Goal: Task Accomplishment & Management: Manage account settings

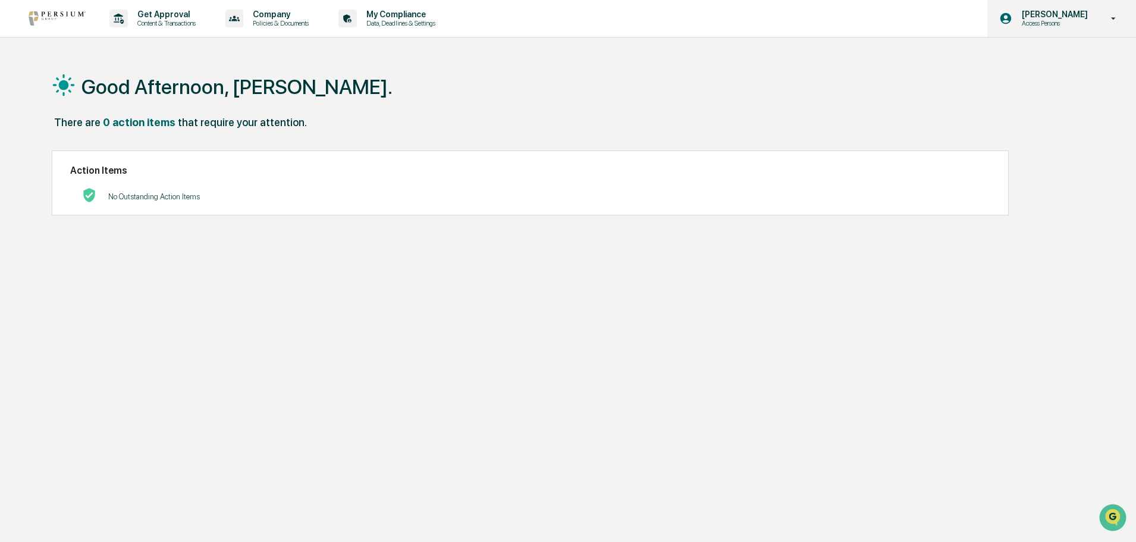
click at [1070, 28] on div "Anna Hubert Access Persons" at bounding box center [1061, 18] width 149 height 37
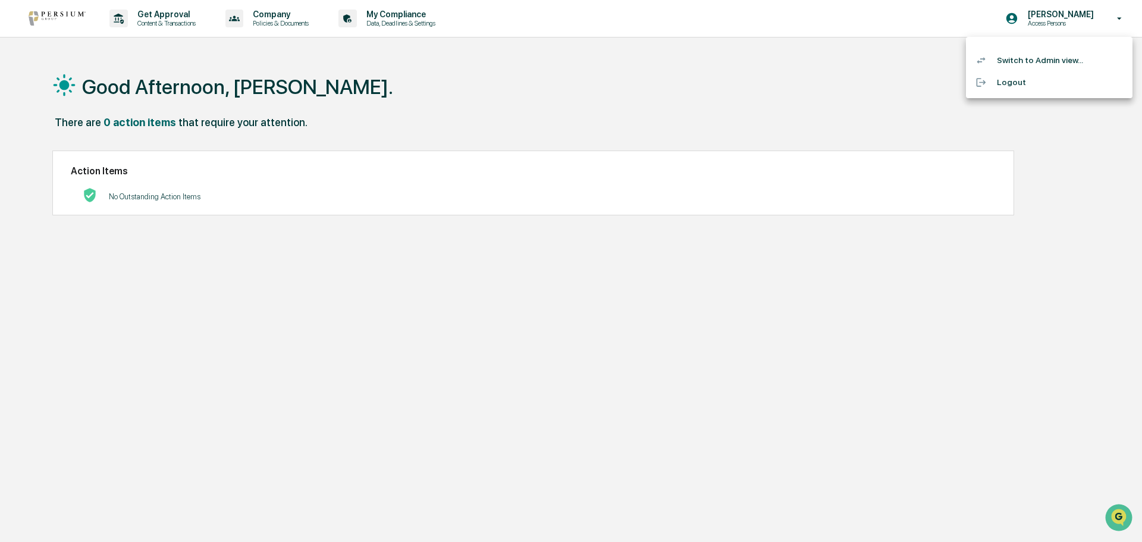
click at [1055, 61] on li "Switch to Admin view..." at bounding box center [1049, 60] width 166 height 22
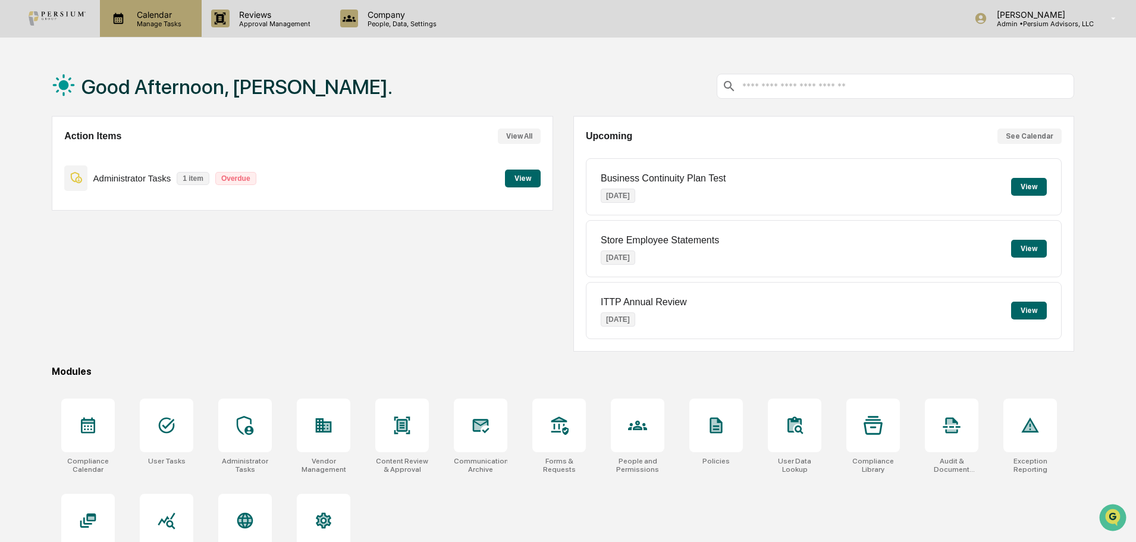
click at [158, 24] on p "Manage Tasks" at bounding box center [157, 24] width 60 height 8
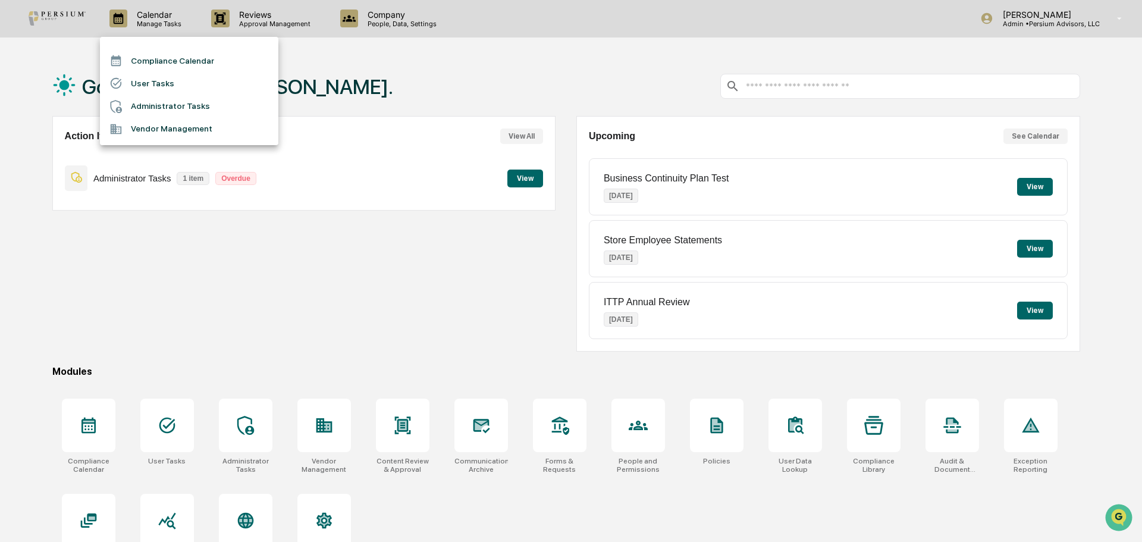
click at [165, 109] on li "Administrator Tasks" at bounding box center [189, 106] width 178 height 23
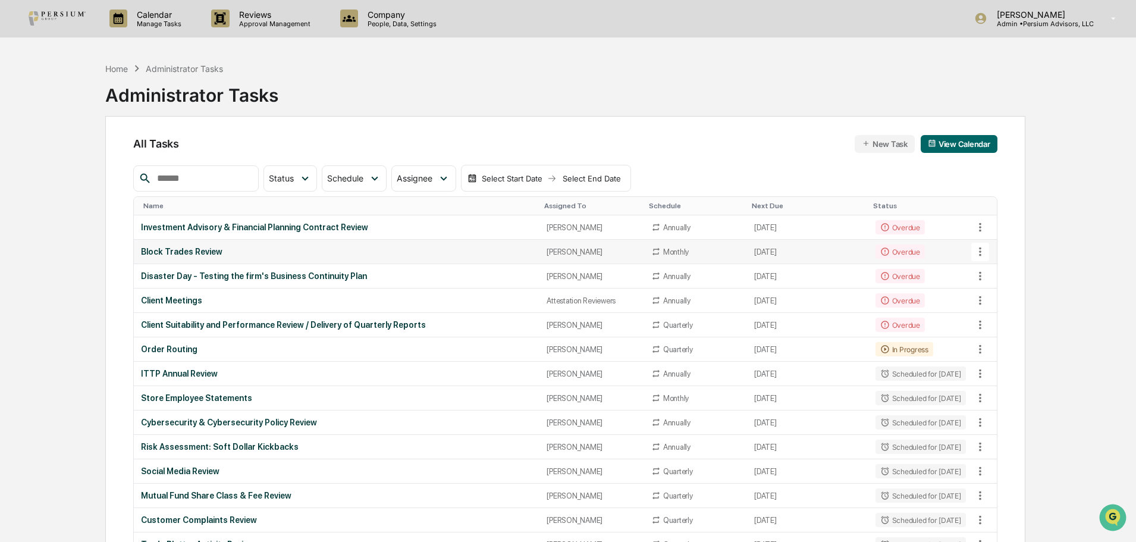
click at [161, 246] on td "Block Trades Review" at bounding box center [336, 252] width 405 height 24
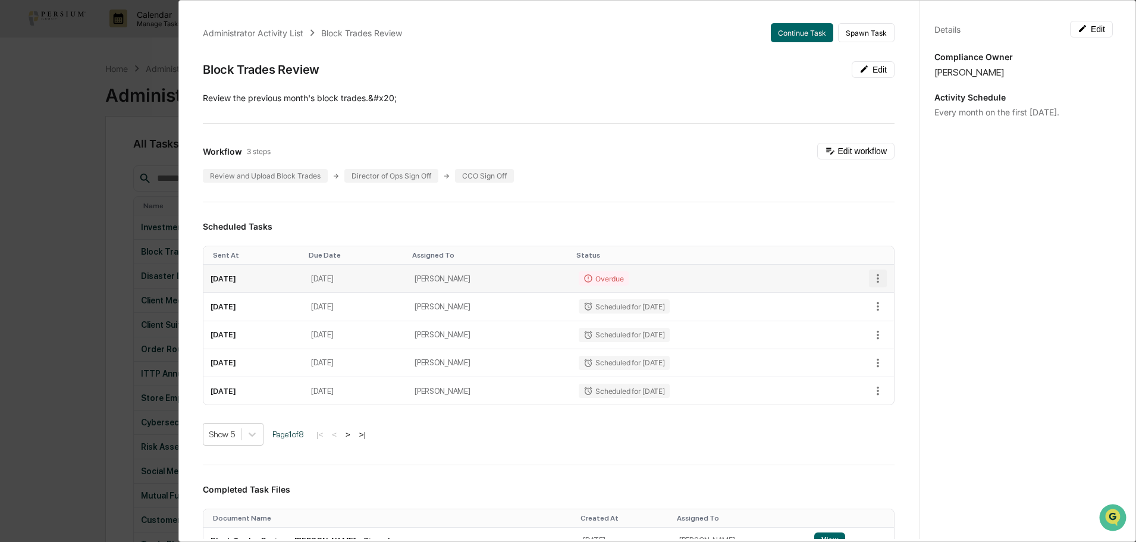
click at [871, 279] on icon "button" at bounding box center [877, 278] width 13 height 13
click at [769, 287] on div at bounding box center [571, 271] width 1142 height 542
click at [627, 281] on div "Overdue" at bounding box center [603, 278] width 49 height 14
click at [793, 29] on button "Continue Task" at bounding box center [802, 32] width 62 height 19
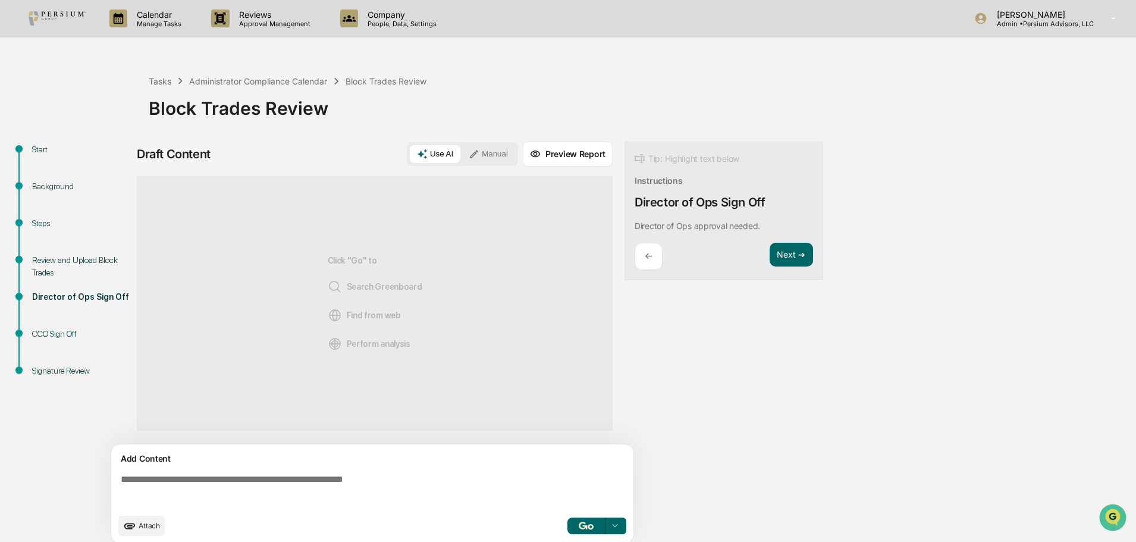
click at [51, 190] on div "Background" at bounding box center [81, 186] width 98 height 12
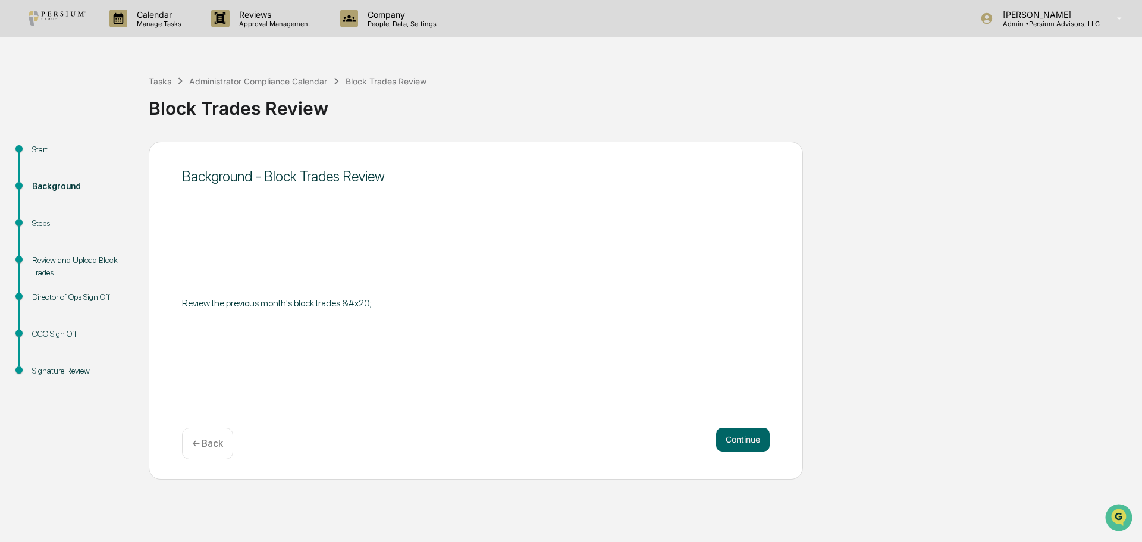
click at [36, 218] on div "Steps" at bounding box center [81, 223] width 98 height 12
click at [723, 442] on button "Continue" at bounding box center [743, 439] width 54 height 24
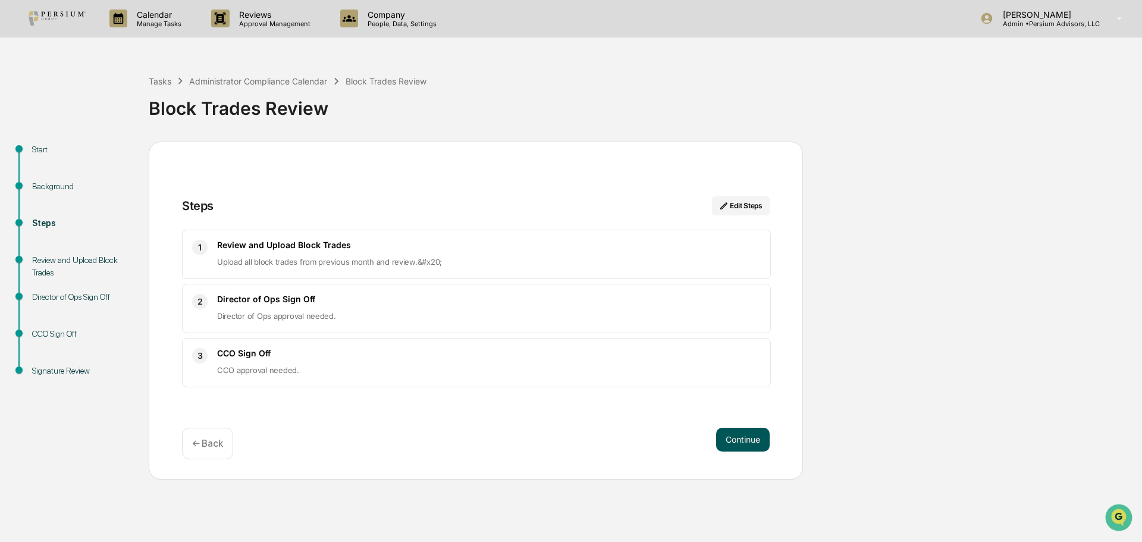
click at [738, 442] on button "Continue" at bounding box center [743, 439] width 54 height 24
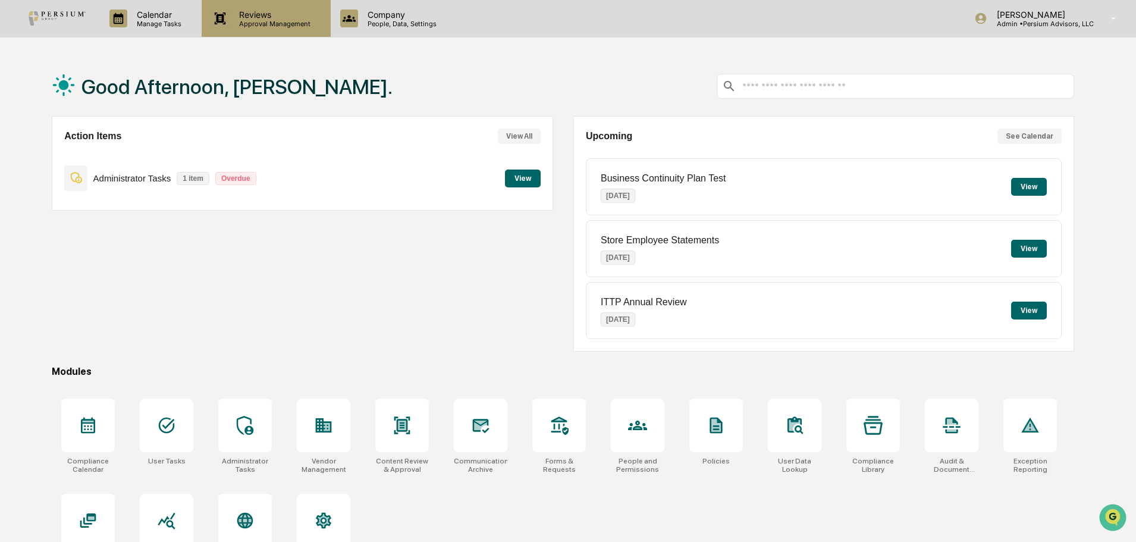
click at [256, 18] on p "Reviews" at bounding box center [272, 15] width 87 height 10
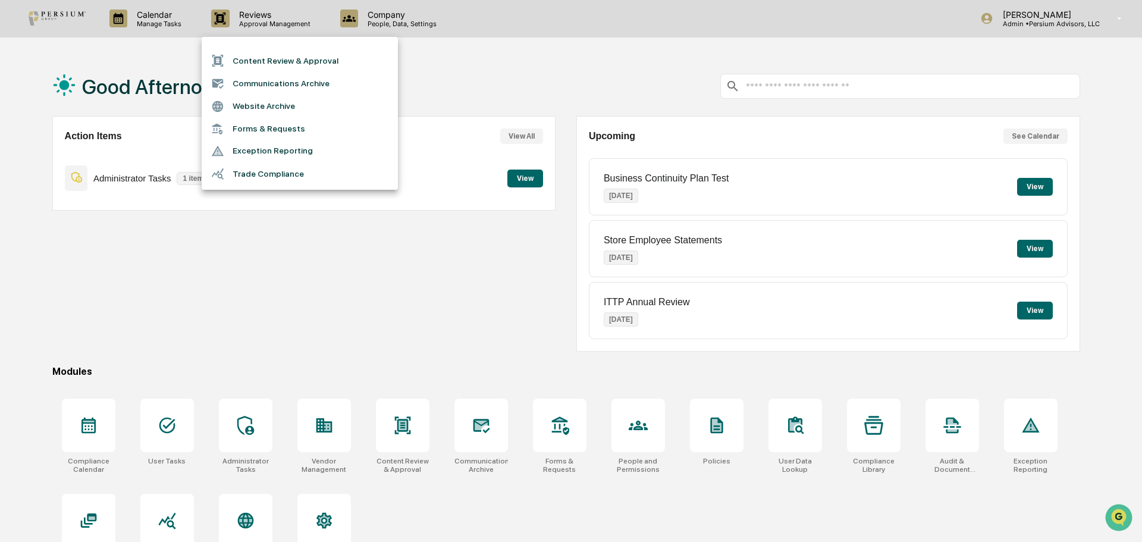
click at [229, 318] on div at bounding box center [571, 271] width 1142 height 542
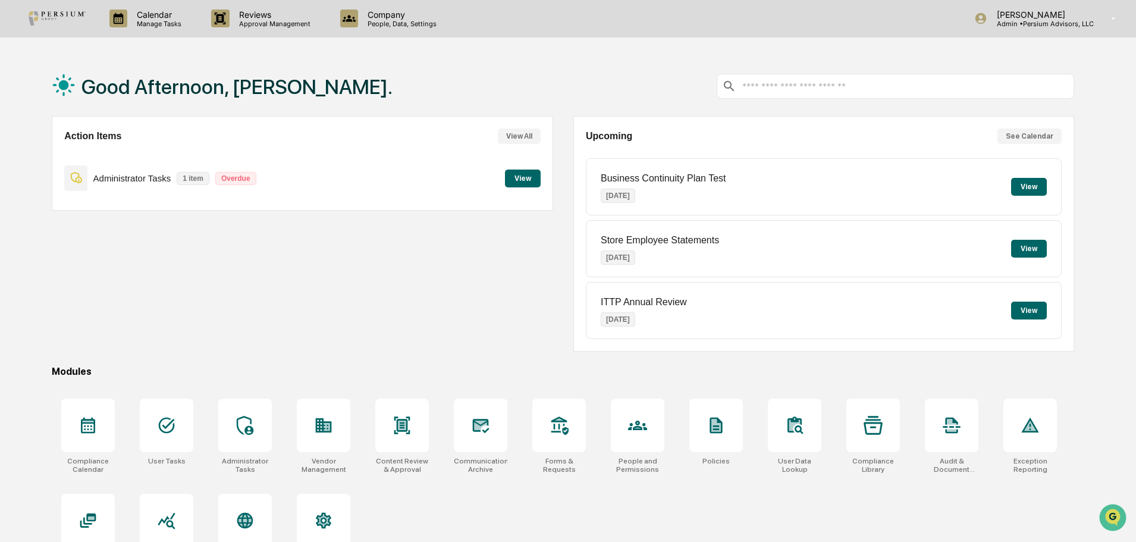
scroll to position [56, 0]
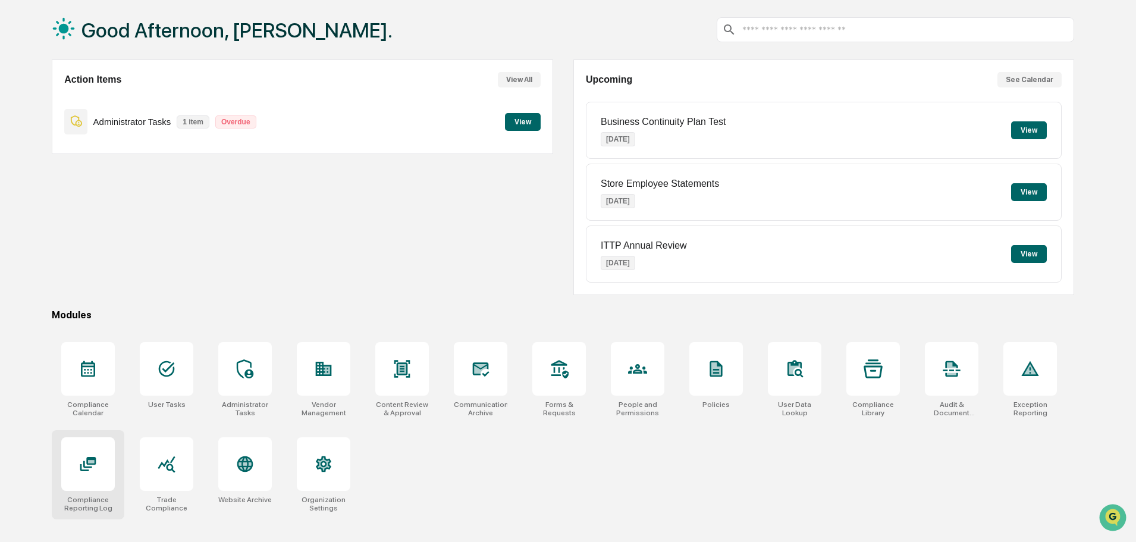
click at [99, 463] on div at bounding box center [88, 464] width 54 height 54
click at [105, 452] on div at bounding box center [88, 464] width 54 height 54
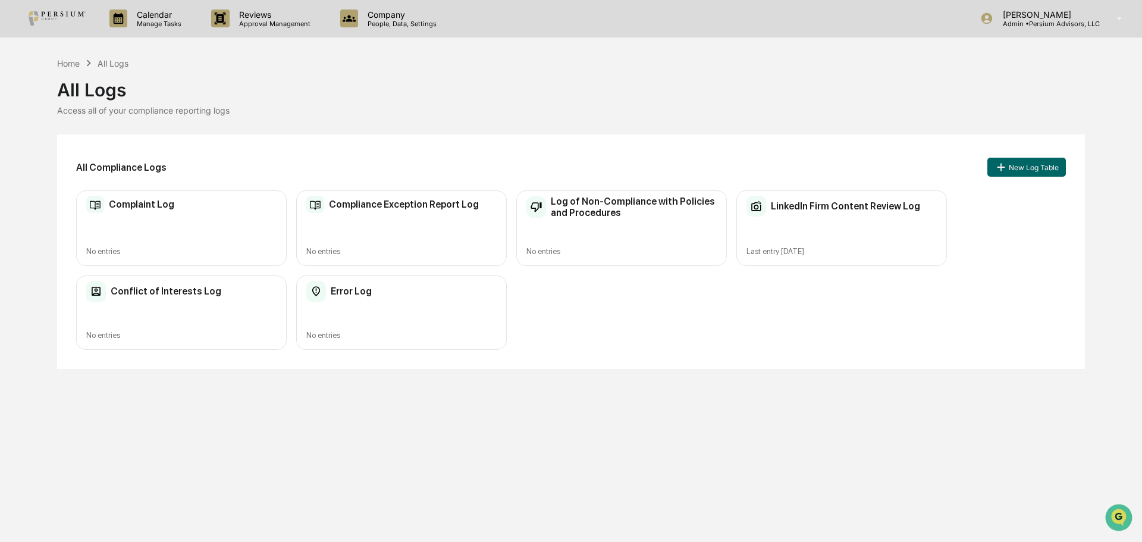
click at [809, 207] on h2 "LinkedIn Firm Content Review Log" at bounding box center [845, 205] width 149 height 11
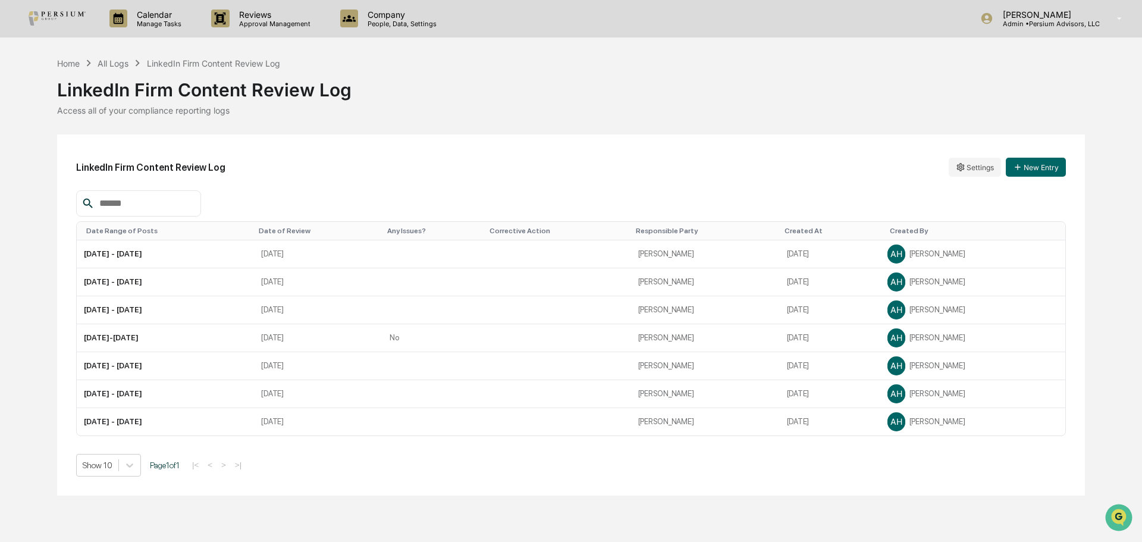
click at [122, 228] on div "Date Range of Posts" at bounding box center [167, 231] width 163 height 8
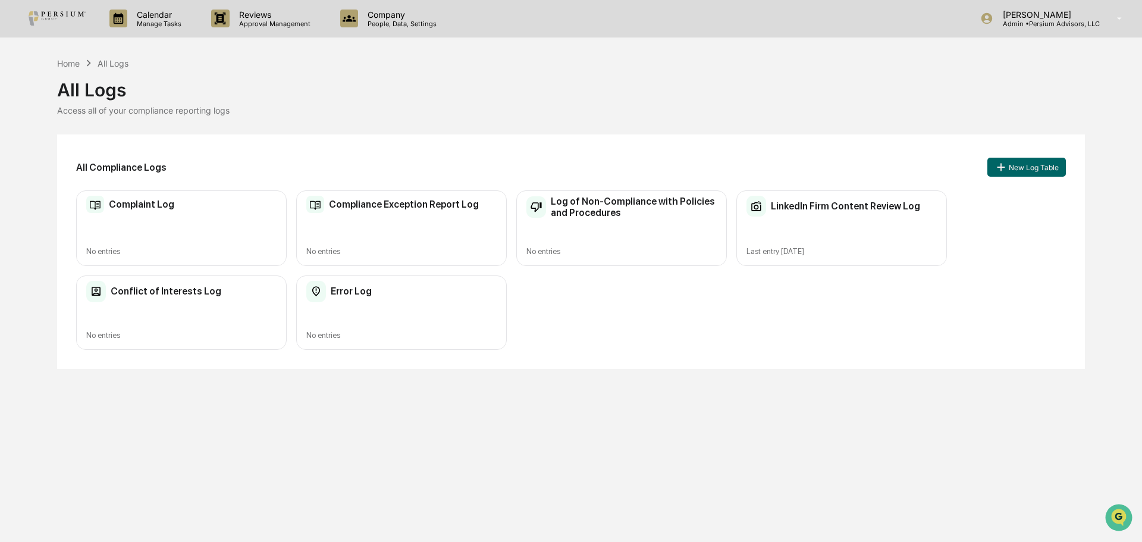
click at [863, 209] on h2 "LinkedIn Firm Content Review Log" at bounding box center [845, 205] width 149 height 11
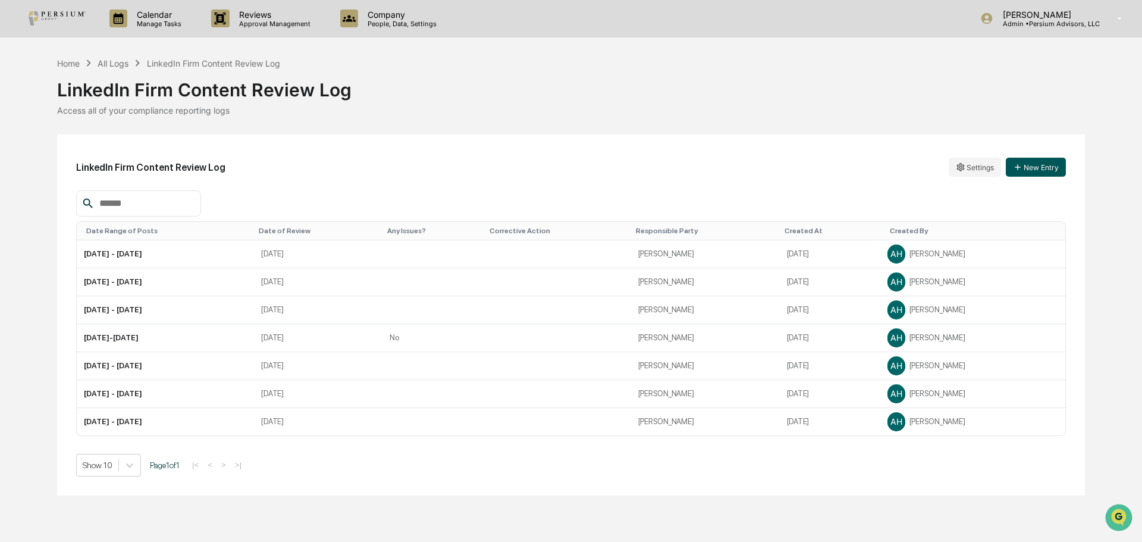
click at [1050, 171] on button "New Entry" at bounding box center [1035, 167] width 60 height 19
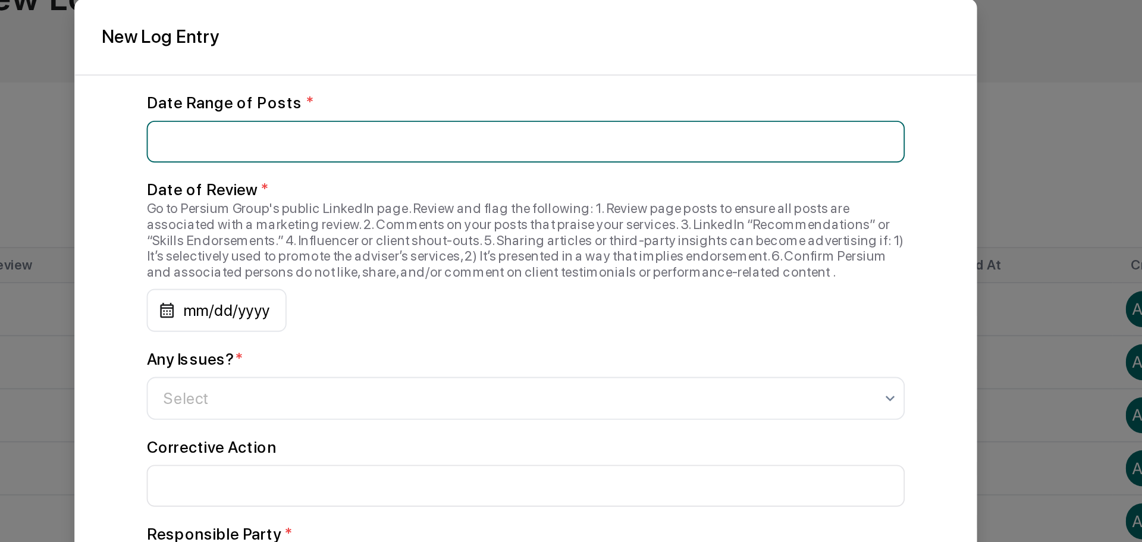
click at [480, 161] on input at bounding box center [571, 166] width 400 height 22
type input "**********"
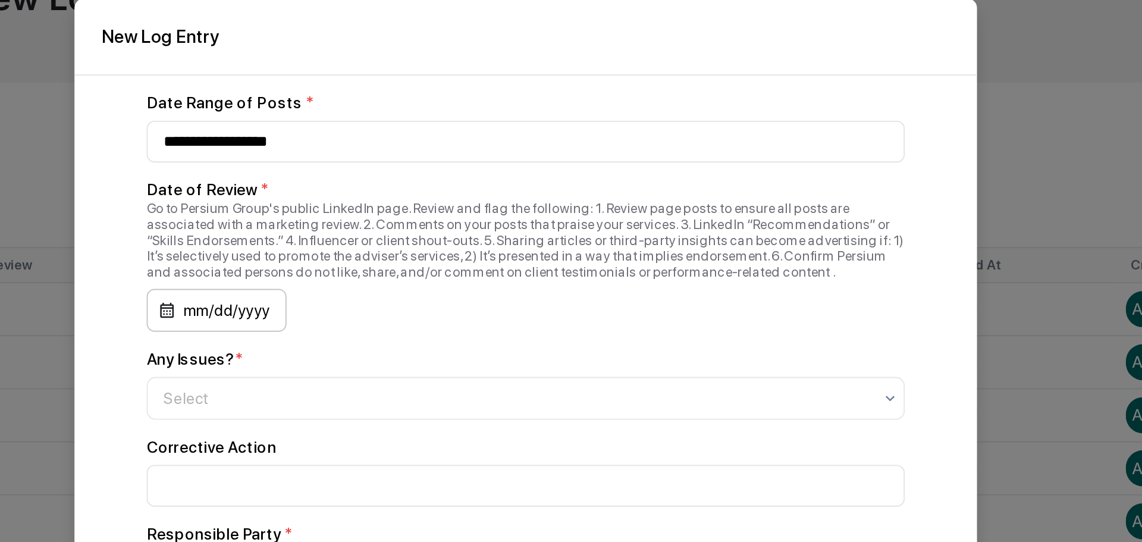
click at [381, 251] on div "mm/dd/yyyy" at bounding box center [408, 254] width 74 height 23
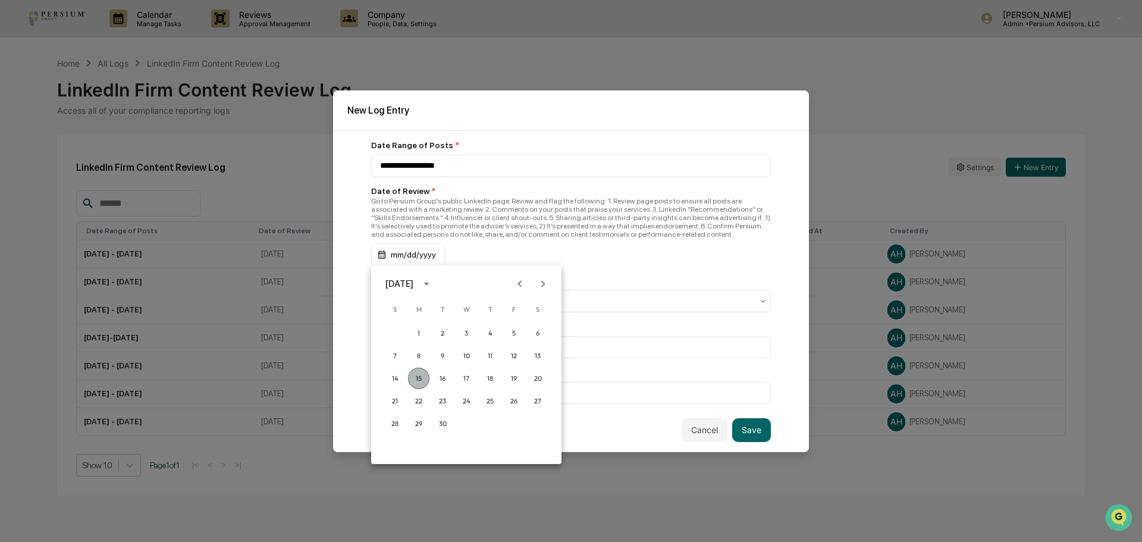
click at [417, 375] on button "15" at bounding box center [418, 377] width 21 height 21
click at [401, 300] on div at bounding box center [566, 301] width 372 height 12
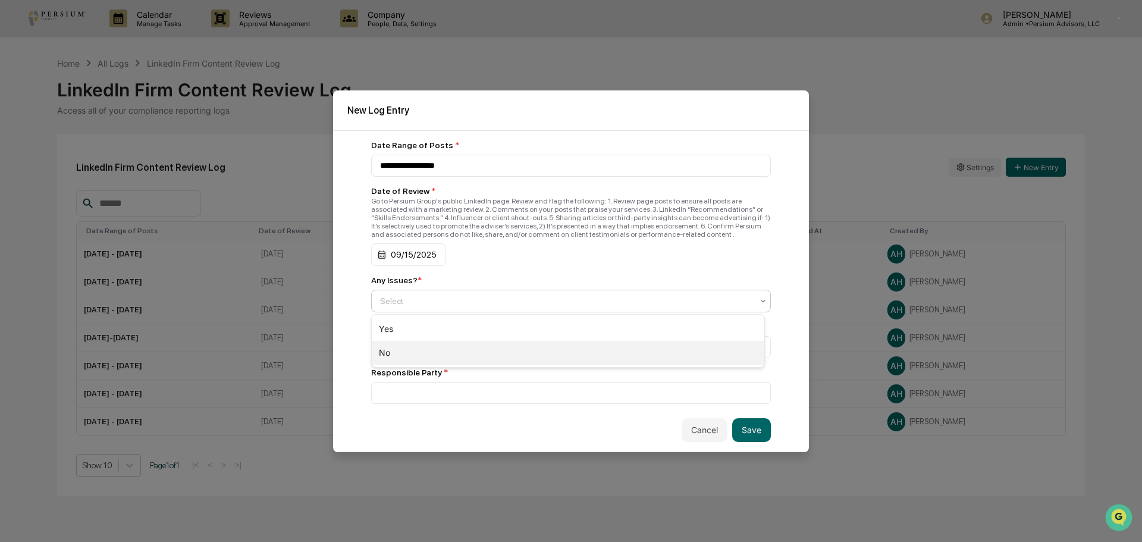
click at [411, 354] on div "No" at bounding box center [568, 353] width 392 height 24
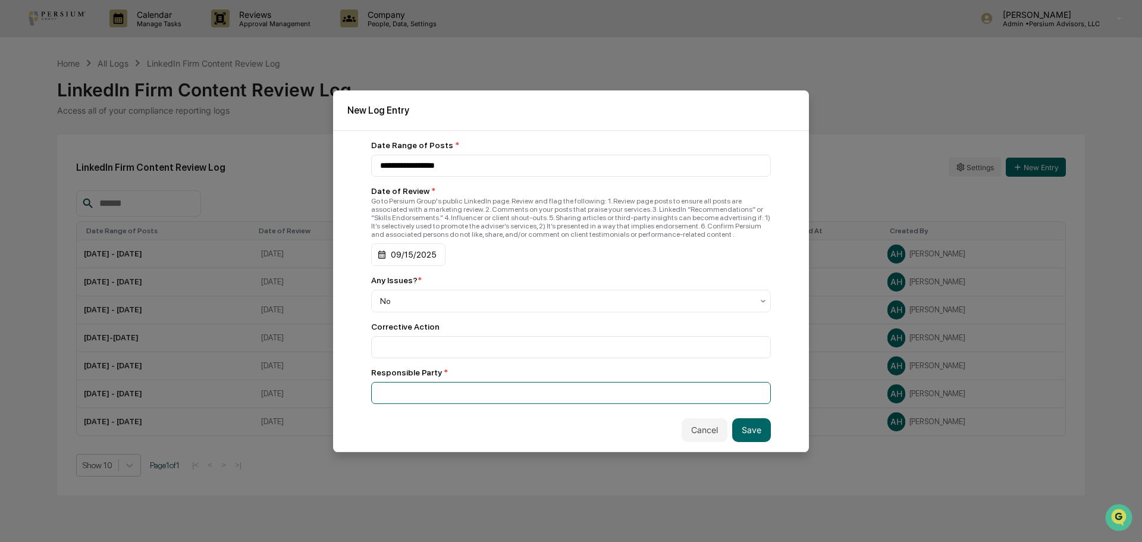
click at [429, 389] on input at bounding box center [571, 393] width 400 height 22
type input "**********"
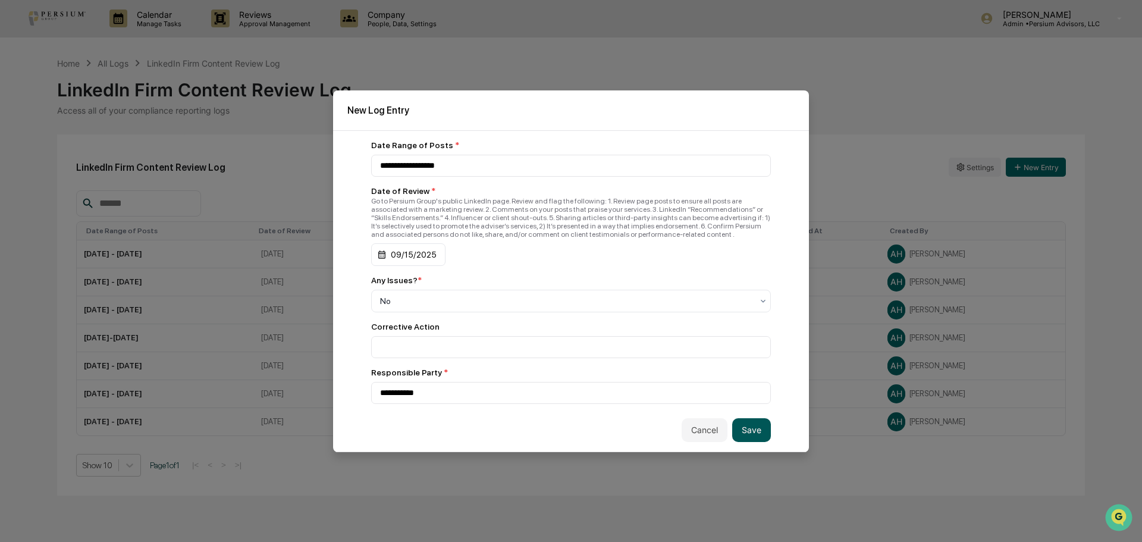
click at [749, 437] on button "Save" at bounding box center [751, 430] width 39 height 24
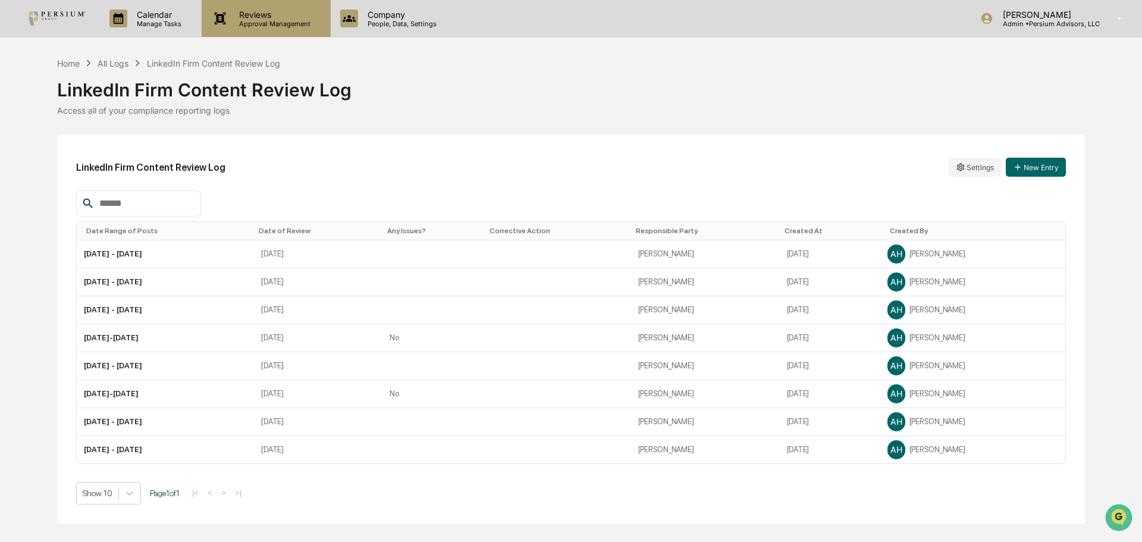
click at [255, 22] on p "Approval Management" at bounding box center [272, 24] width 87 height 8
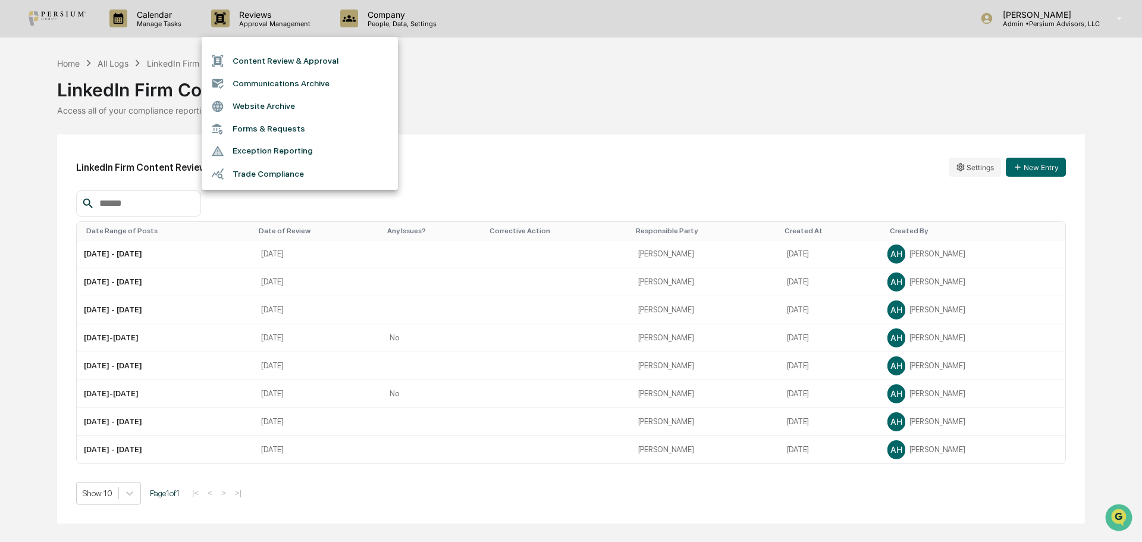
click at [268, 63] on li "Content Review & Approval" at bounding box center [300, 60] width 196 height 23
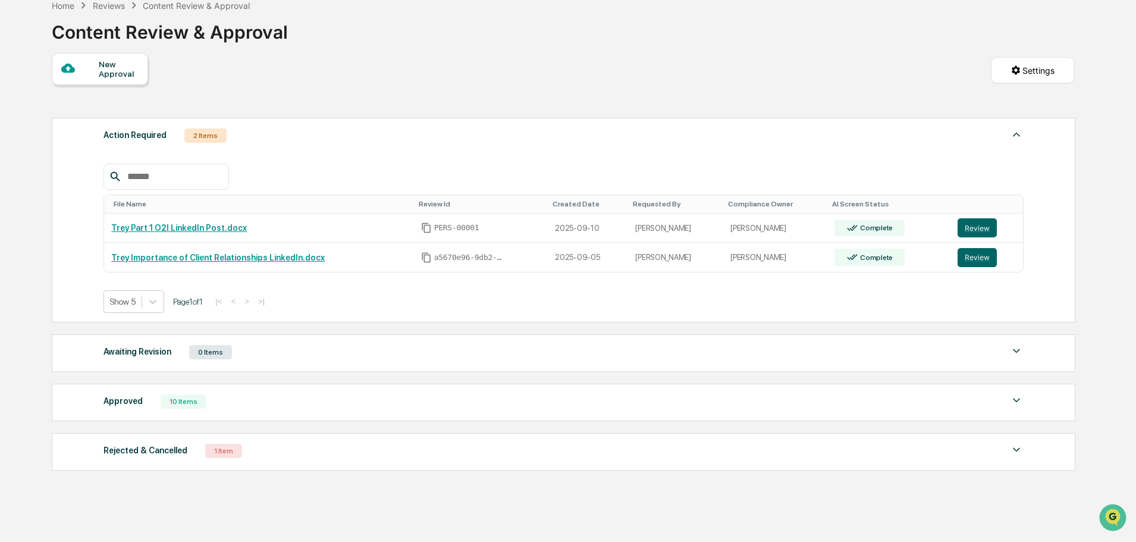
scroll to position [95, 0]
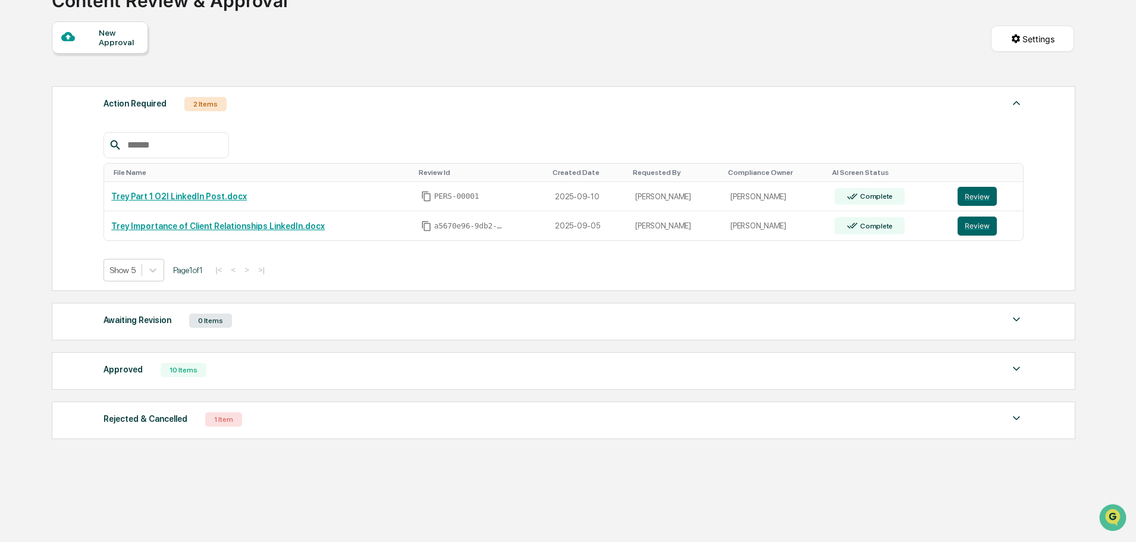
click at [225, 370] on div "Approved 10 Items" at bounding box center [563, 369] width 920 height 17
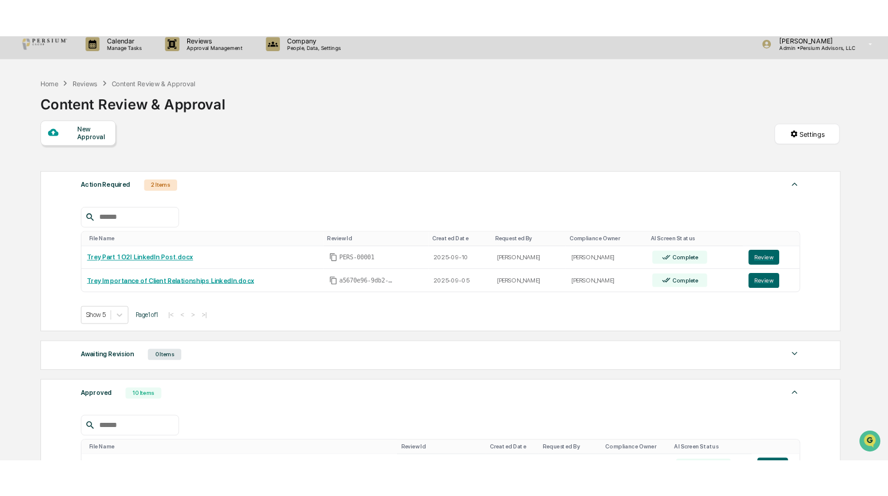
scroll to position [0, 0]
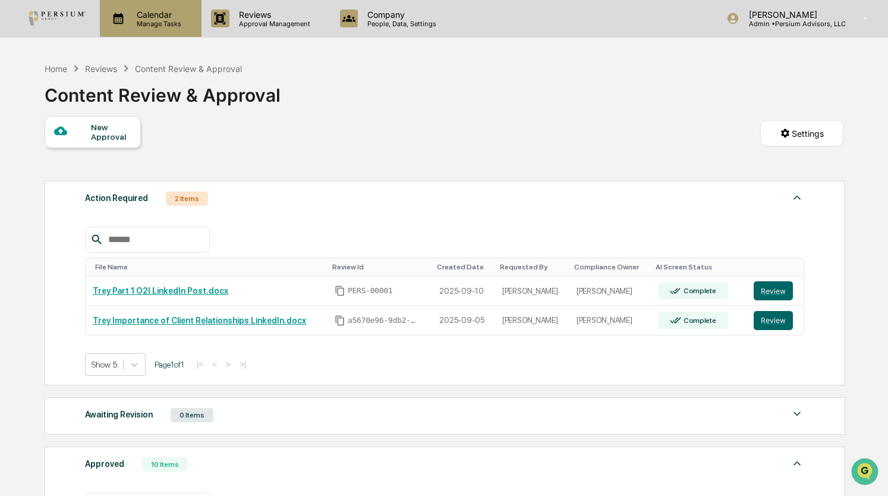
click at [161, 26] on p "Manage Tasks" at bounding box center [157, 24] width 60 height 8
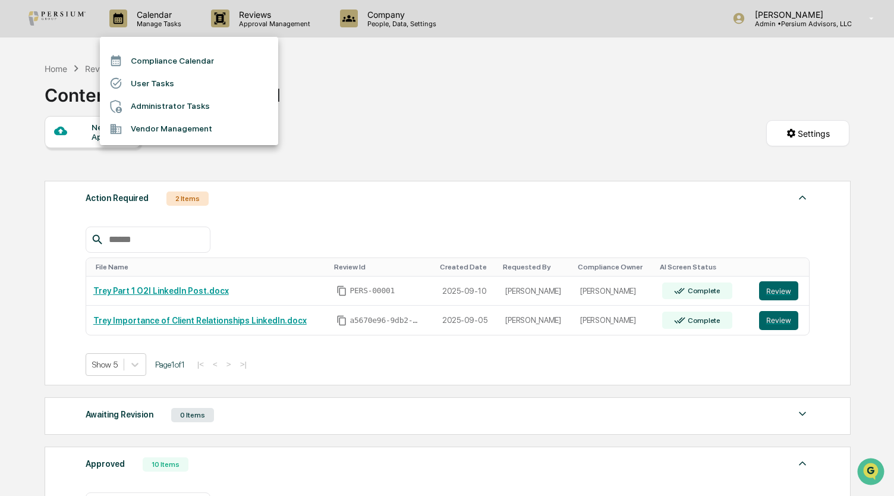
click at [175, 111] on li "Administrator Tasks" at bounding box center [189, 106] width 178 height 23
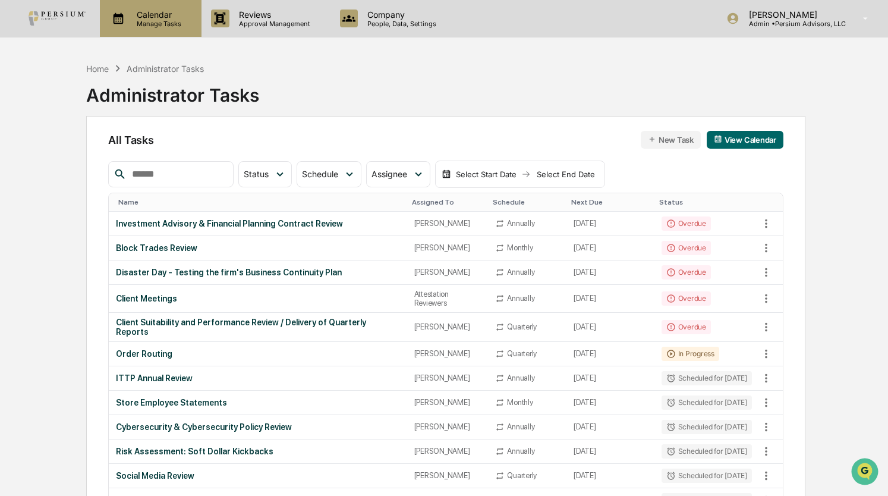
click at [177, 36] on div "Calendar Manage Tasks" at bounding box center [151, 18] width 102 height 37
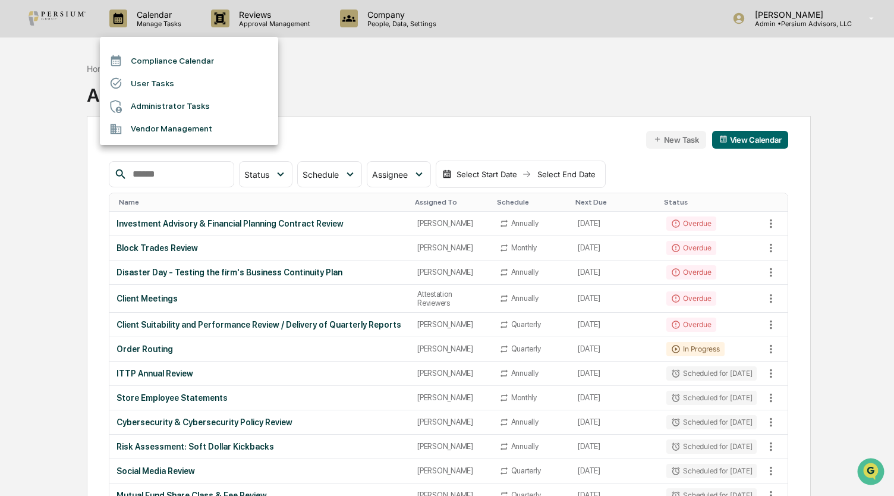
click at [161, 90] on li "User Tasks" at bounding box center [189, 83] width 178 height 23
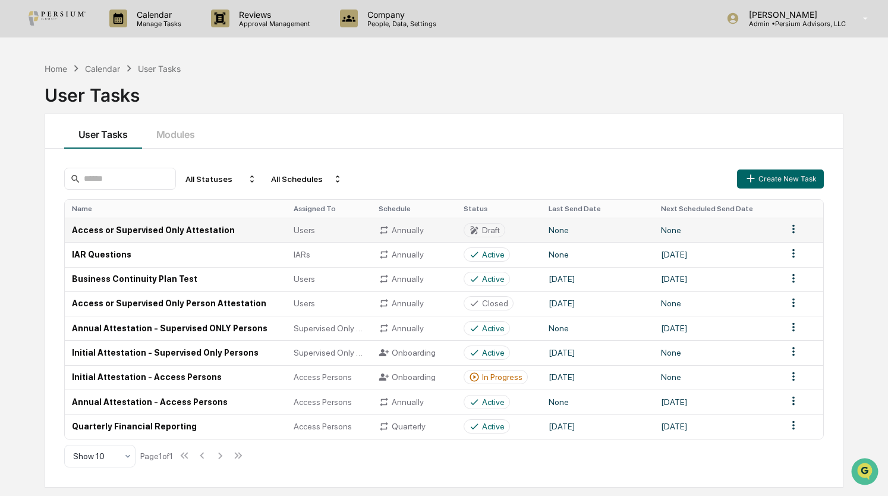
click at [149, 228] on td "Access or Supervised Only Attestation" at bounding box center [176, 230] width 222 height 24
